Goal: Check status: Check status

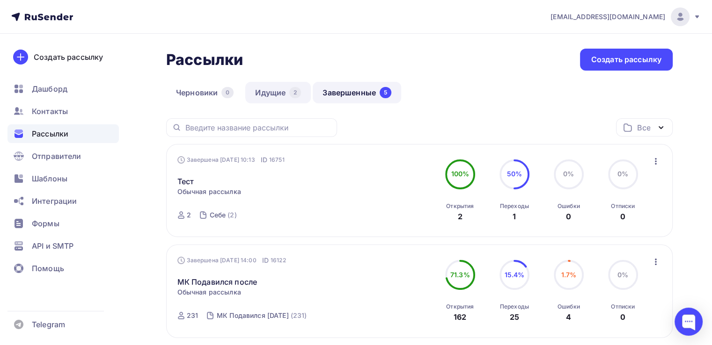
click at [275, 91] on link "Идущие 2" at bounding box center [277, 93] width 65 height 22
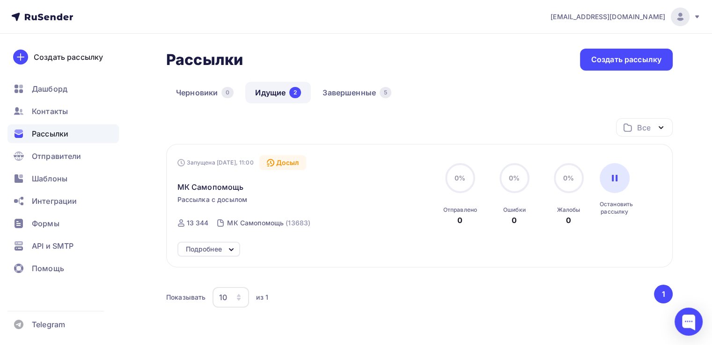
click at [234, 247] on icon at bounding box center [230, 249] width 11 height 11
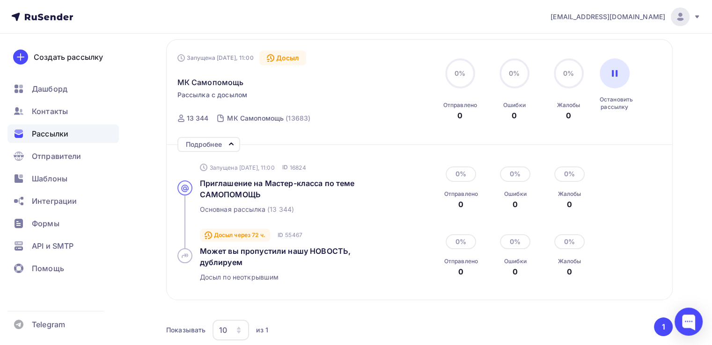
scroll to position [140, 0]
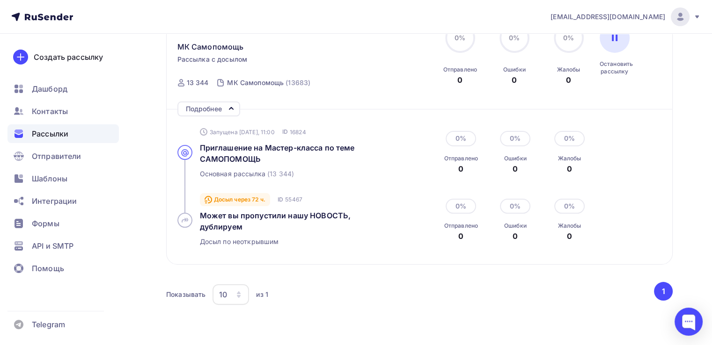
click at [232, 107] on icon at bounding box center [230, 108] width 11 height 11
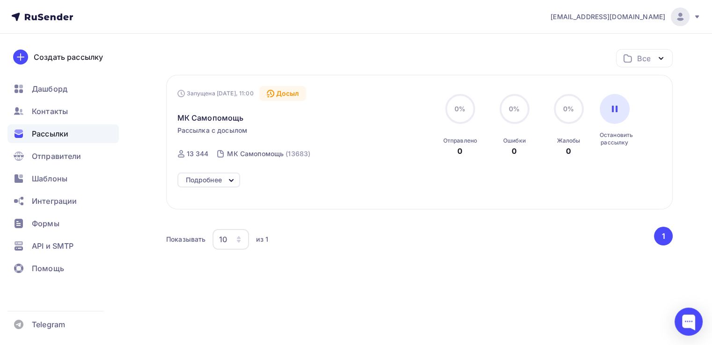
scroll to position [58, 0]
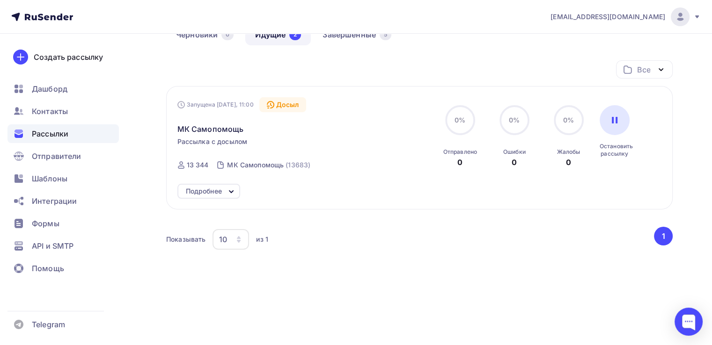
click at [228, 189] on icon at bounding box center [230, 191] width 11 height 11
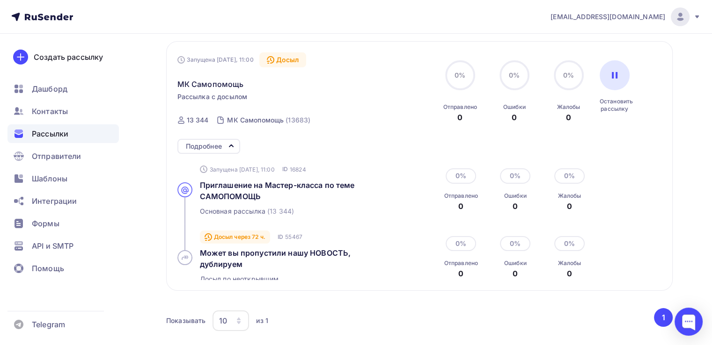
scroll to position [140, 0]
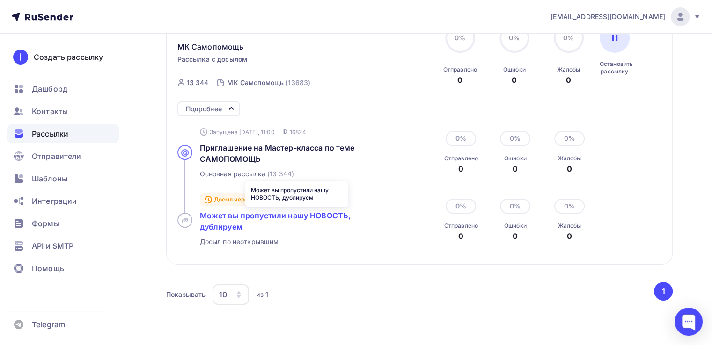
click at [284, 216] on span "Может вы пропустили нашу НОВОСТЬ, дублируем" at bounding box center [275, 221] width 151 height 21
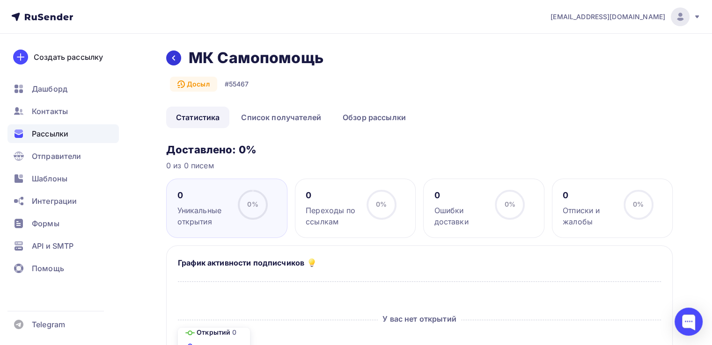
click at [173, 56] on icon at bounding box center [173, 57] width 7 height 7
